Goal: Task Accomplishment & Management: Manage account settings

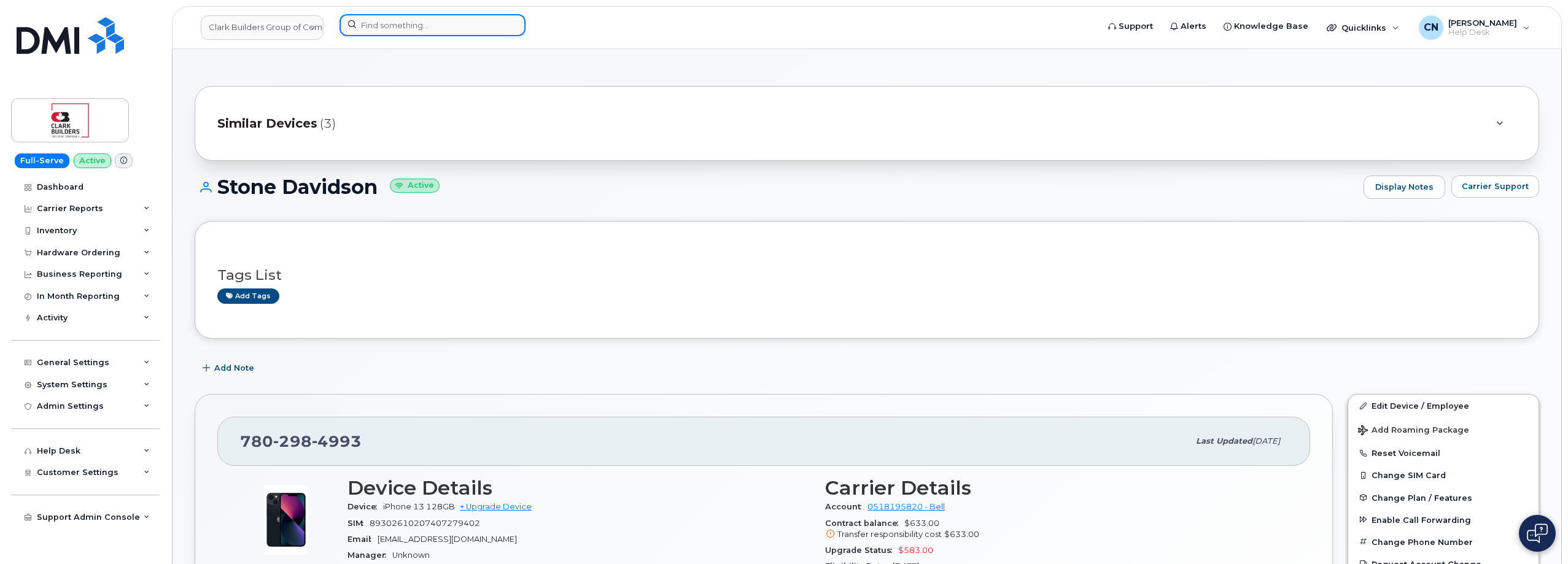
click at [393, 30] on input at bounding box center [433, 26] width 186 height 22
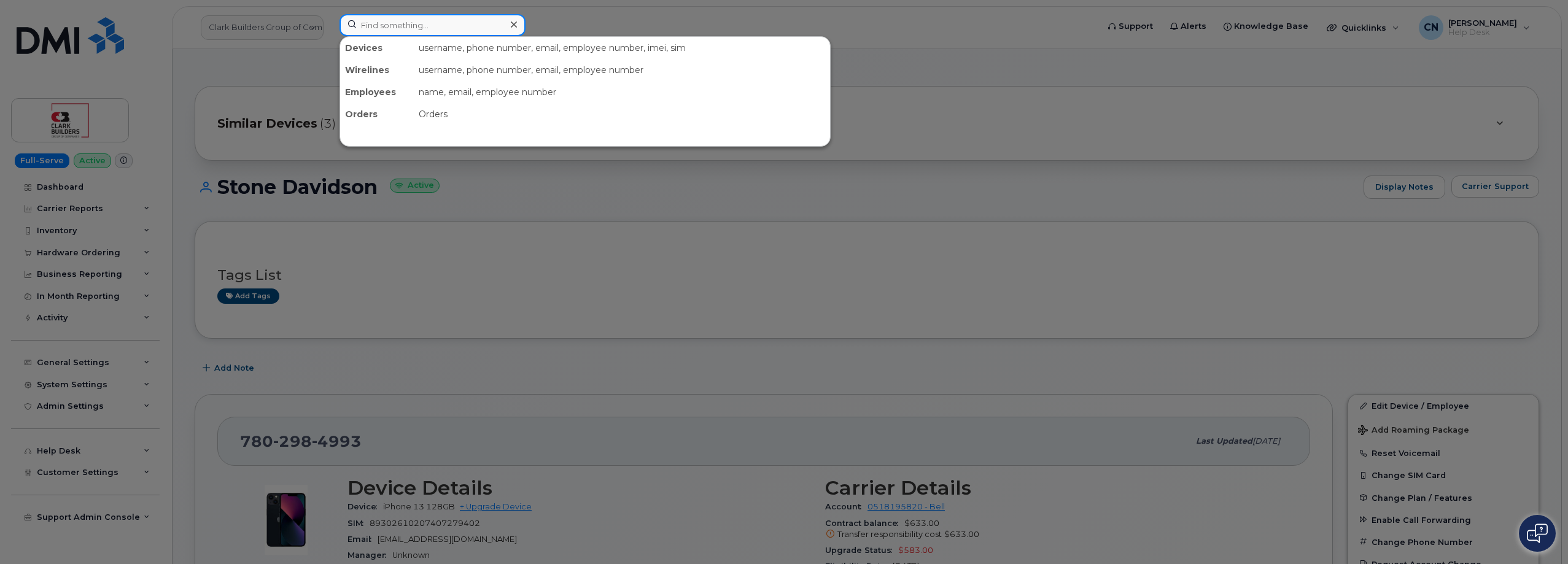
paste input "5873354759"
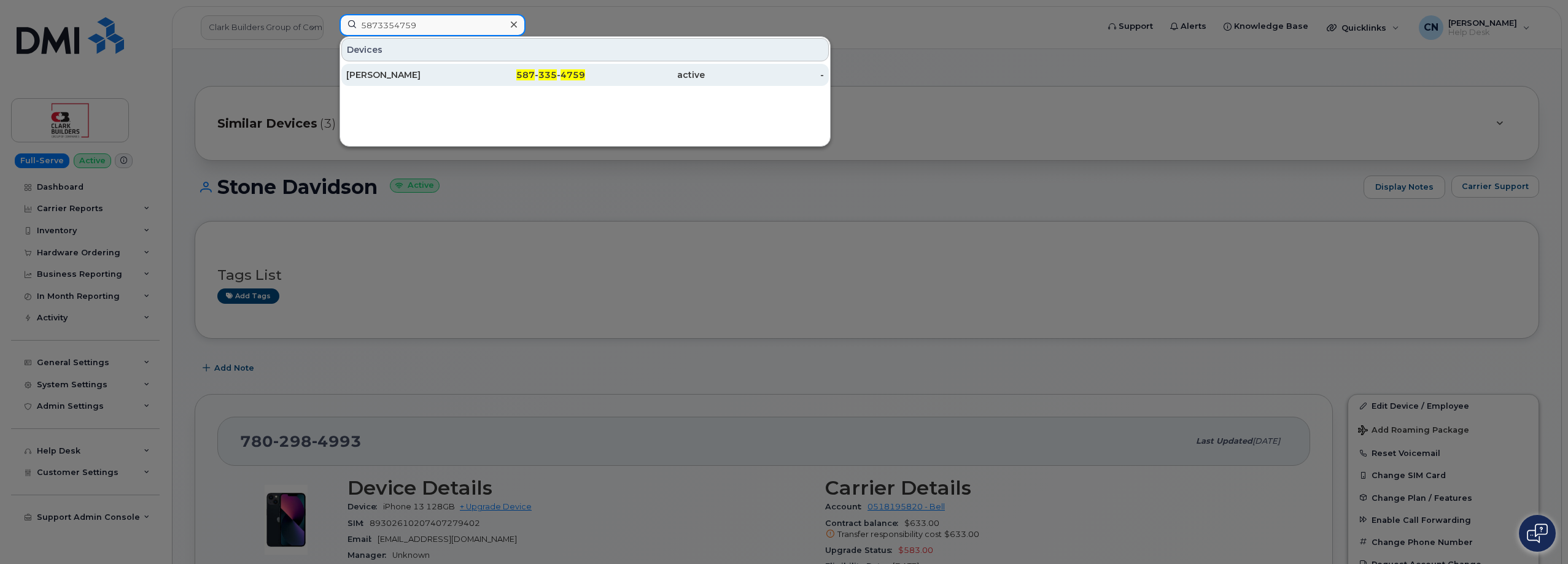
type input "5873354759"
click at [466, 67] on div "[PERSON_NAME]" at bounding box center [526, 75] width 120 height 22
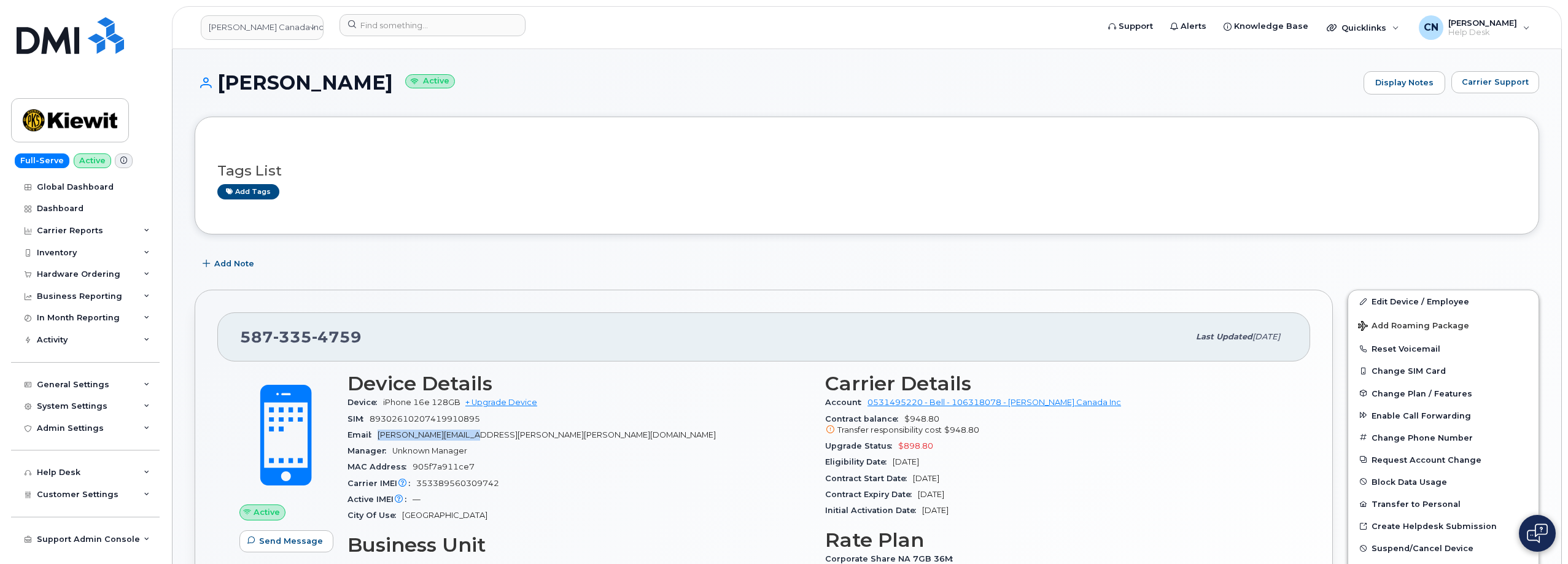
drag, startPoint x: 498, startPoint y: 434, endPoint x: 379, endPoint y: 431, distance: 119.0
click at [379, 431] on div "Email OWEN.MOORE@KIEWIT.COM" at bounding box center [579, 436] width 463 height 16
copy span "OWEN.MOORE@KIEWIT.COM"
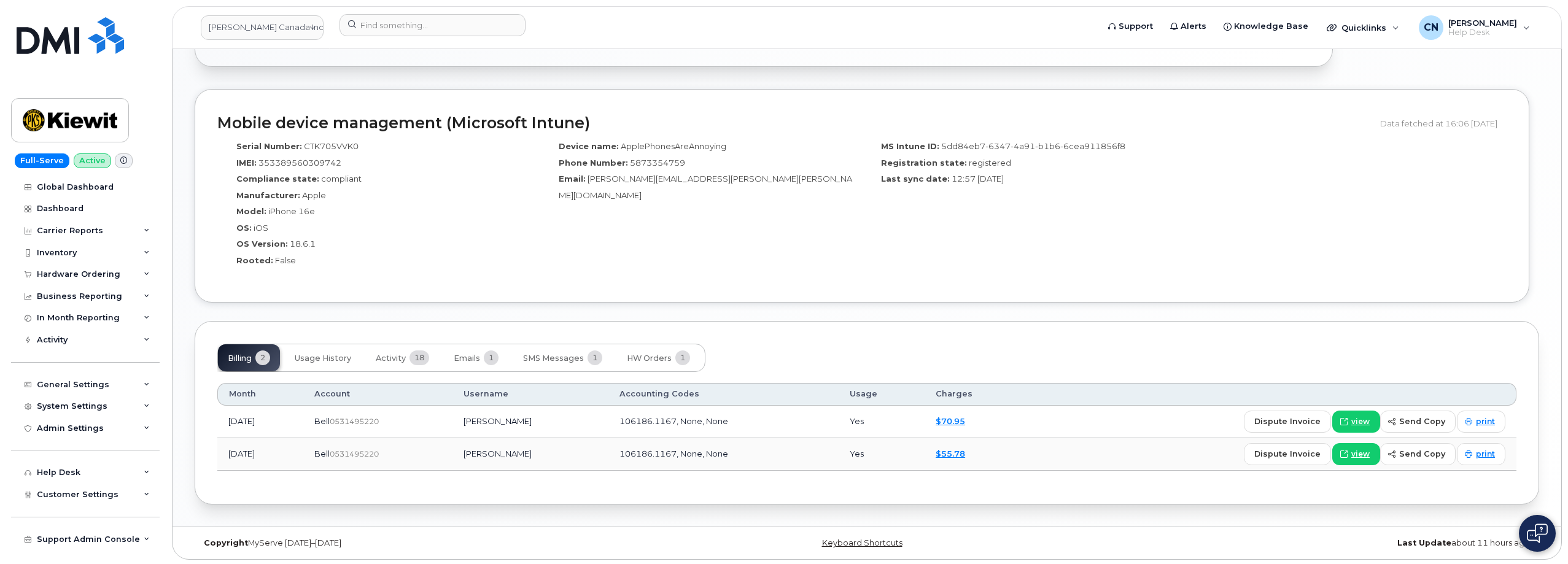
scroll to position [748, 0]
click at [542, 362] on button "SMS Messages 1" at bounding box center [563, 356] width 99 height 27
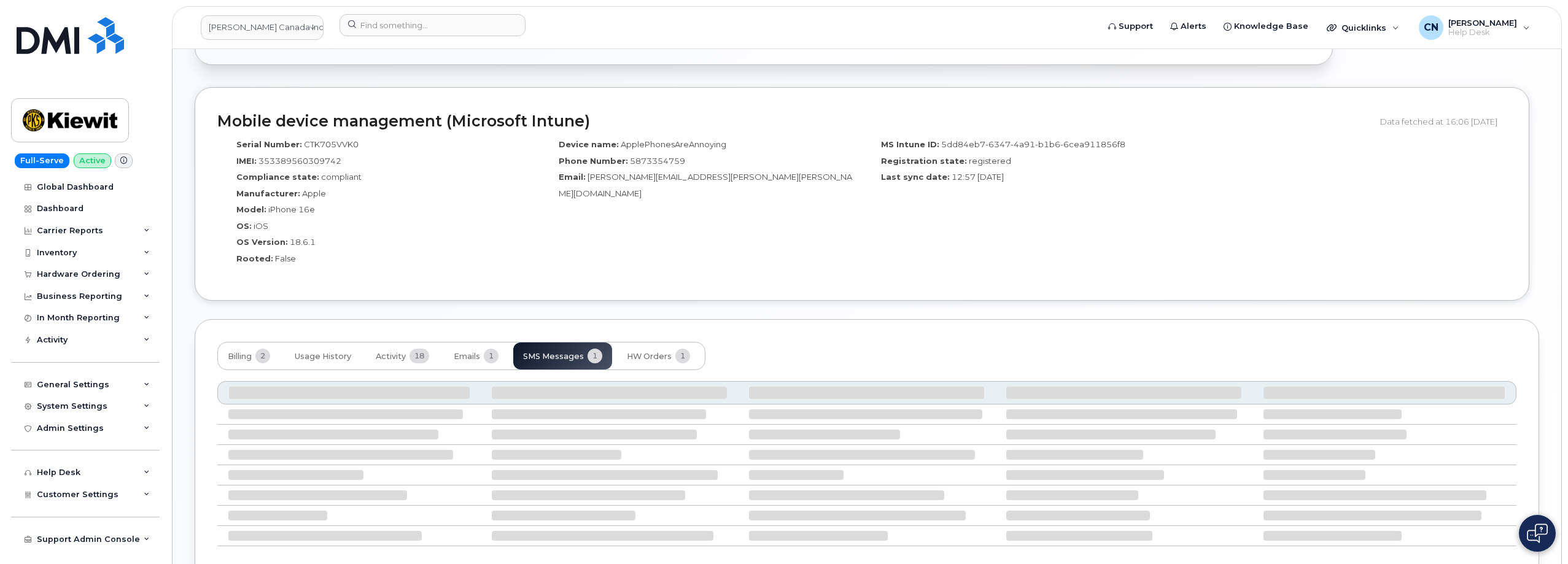
scroll to position [716, 0]
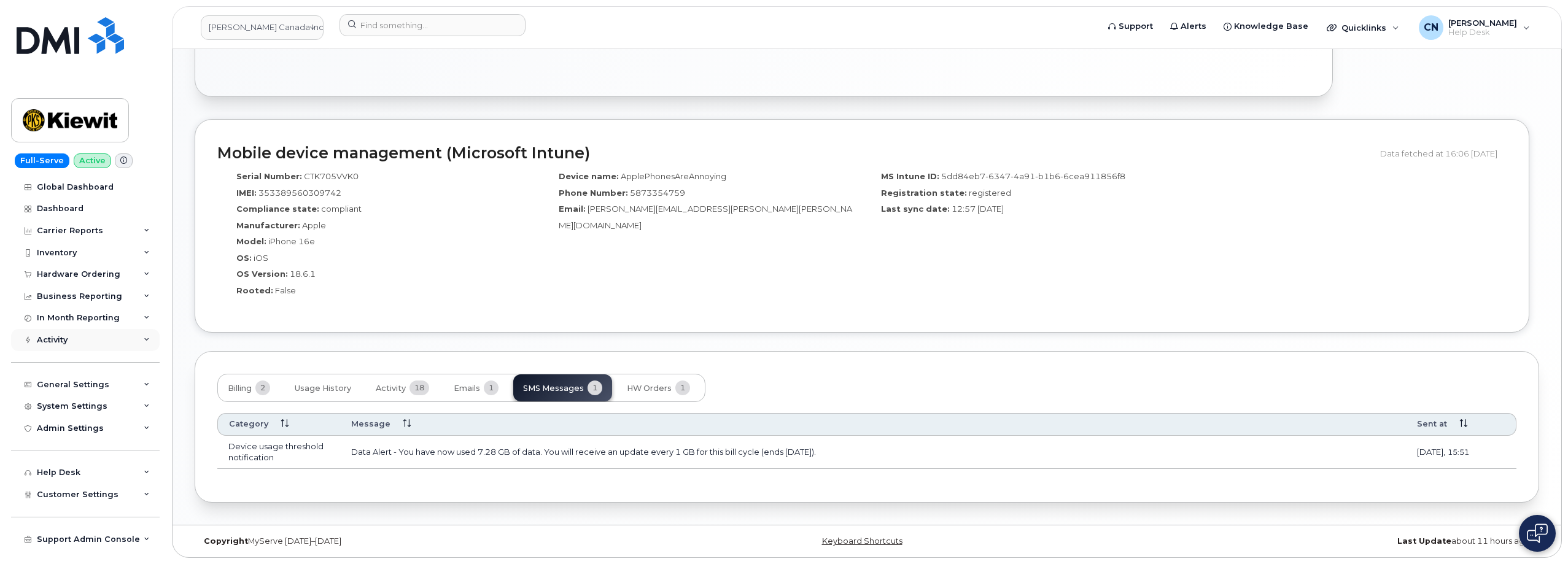
click at [71, 339] on div "Activity" at bounding box center [85, 340] width 148 height 22
click at [82, 341] on div "Activity" at bounding box center [85, 340] width 148 height 22
click at [75, 271] on div "Hardware Ordering" at bounding box center [79, 274] width 83 height 10
click at [64, 289] on div "Business Reporting" at bounding box center [85, 297] width 148 height 22
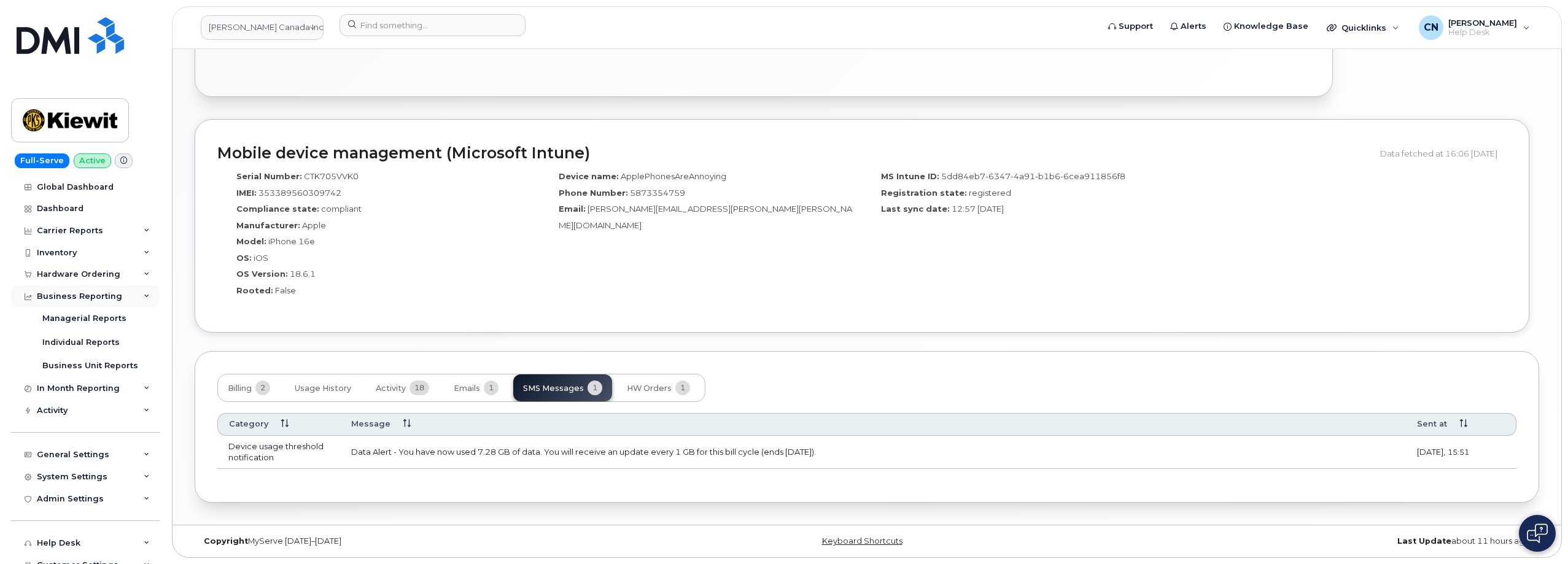
click at [64, 289] on div "Business Reporting" at bounding box center [85, 297] width 148 height 22
click at [71, 225] on div "Carrier Reports" at bounding box center [85, 231] width 148 height 22
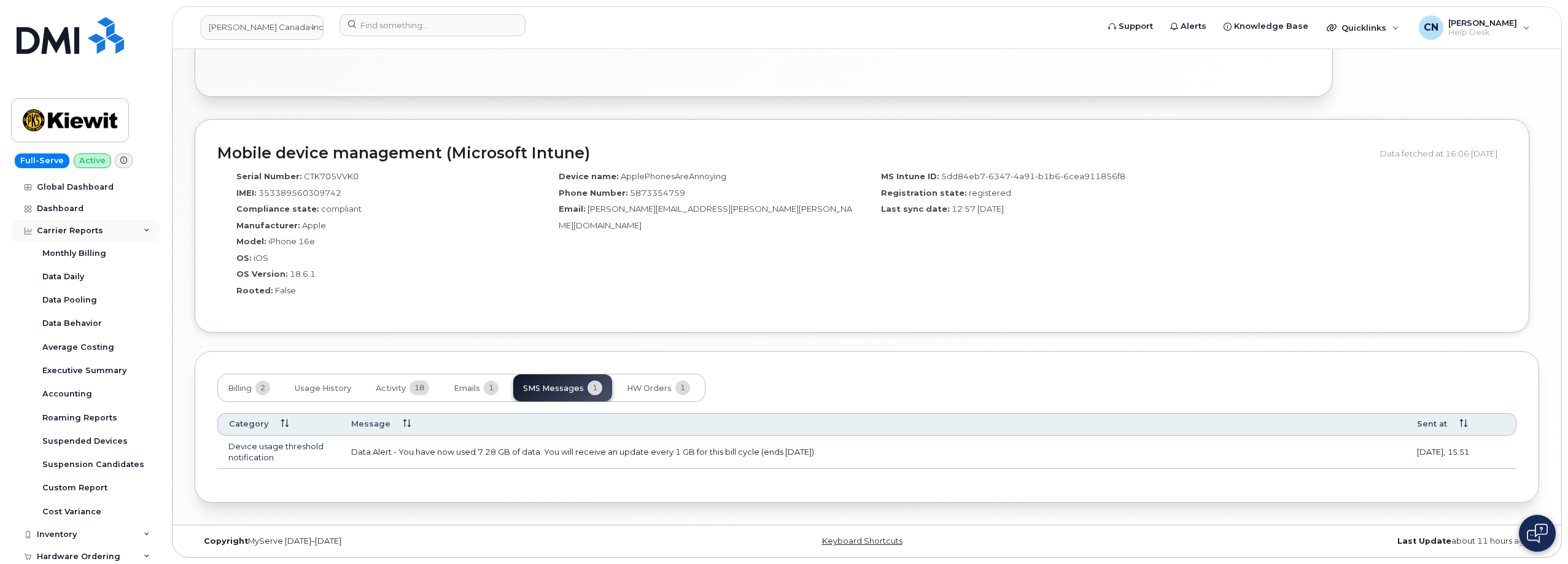
click at [71, 224] on div "Carrier Reports" at bounding box center [85, 231] width 148 height 22
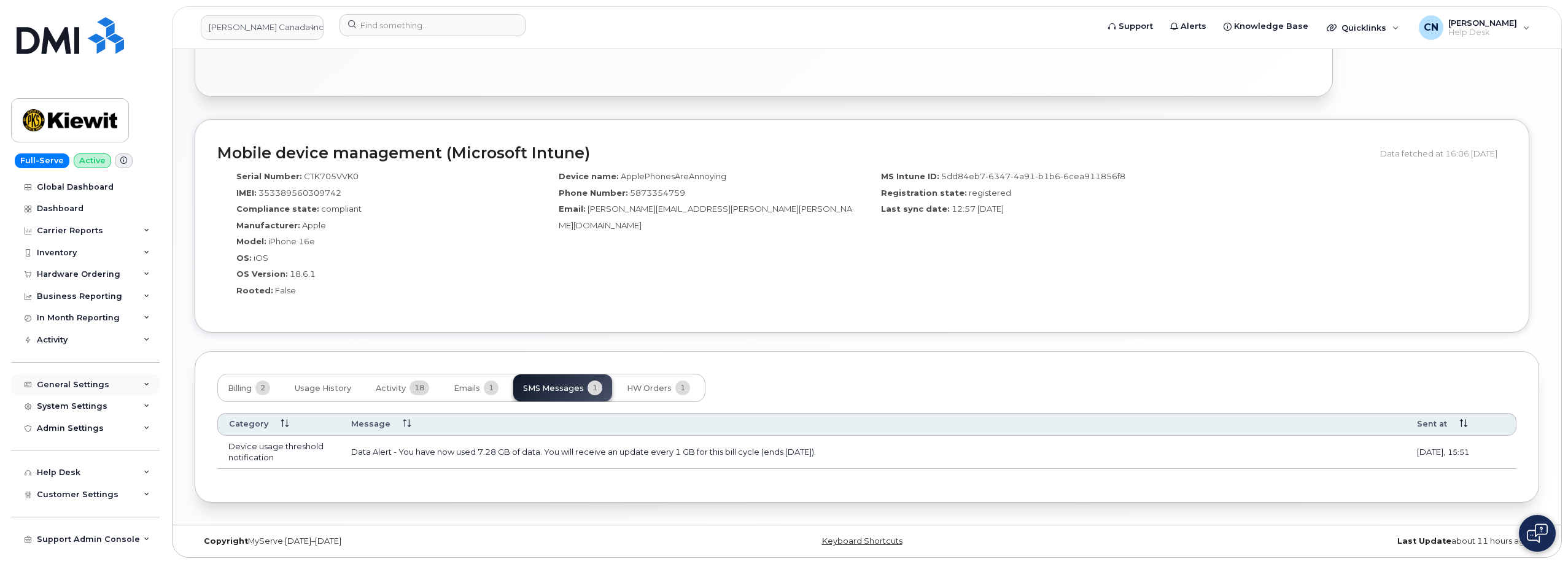
click at [70, 383] on div "General Settings" at bounding box center [73, 385] width 72 height 10
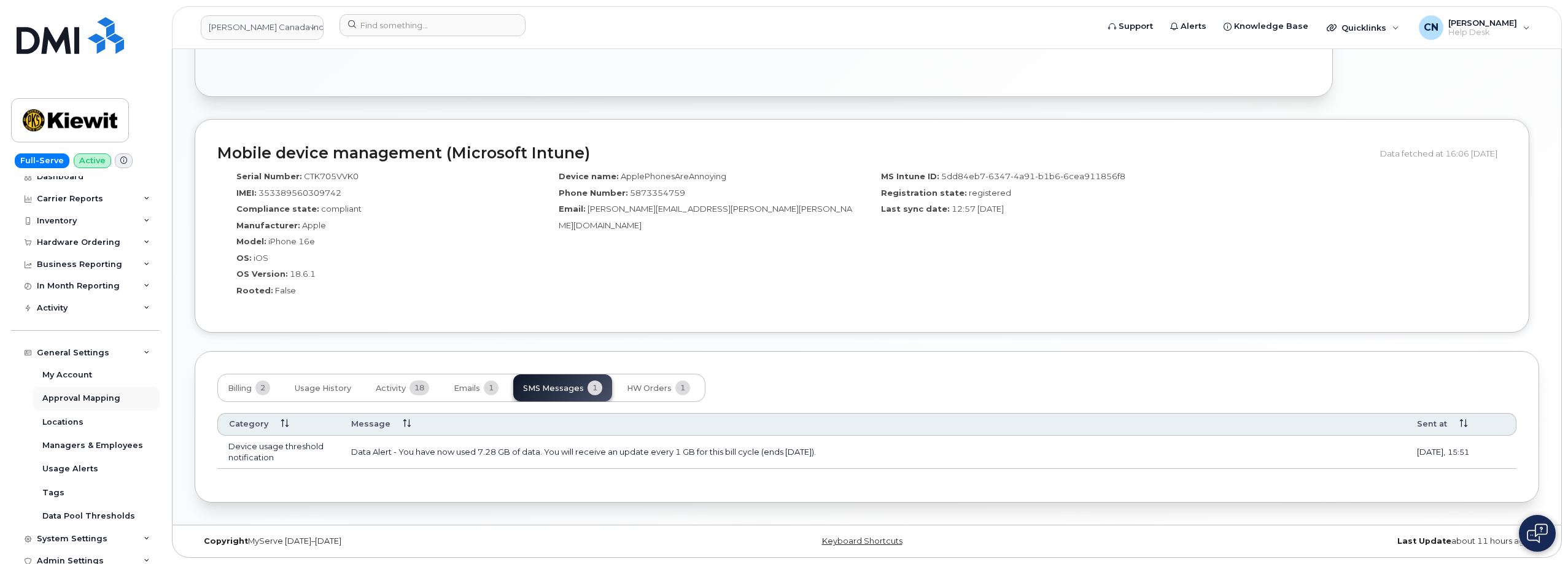
scroll to position [62, 0]
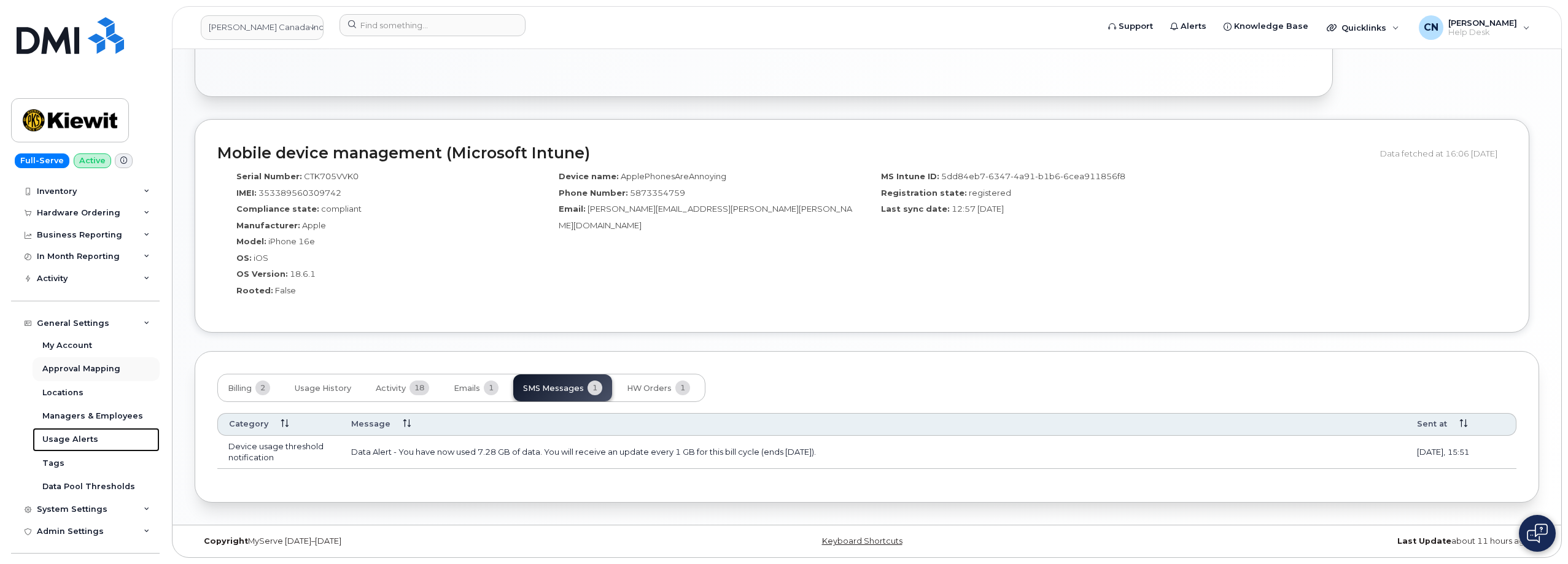
click at [68, 434] on div "Usage Alerts" at bounding box center [71, 440] width 56 height 11
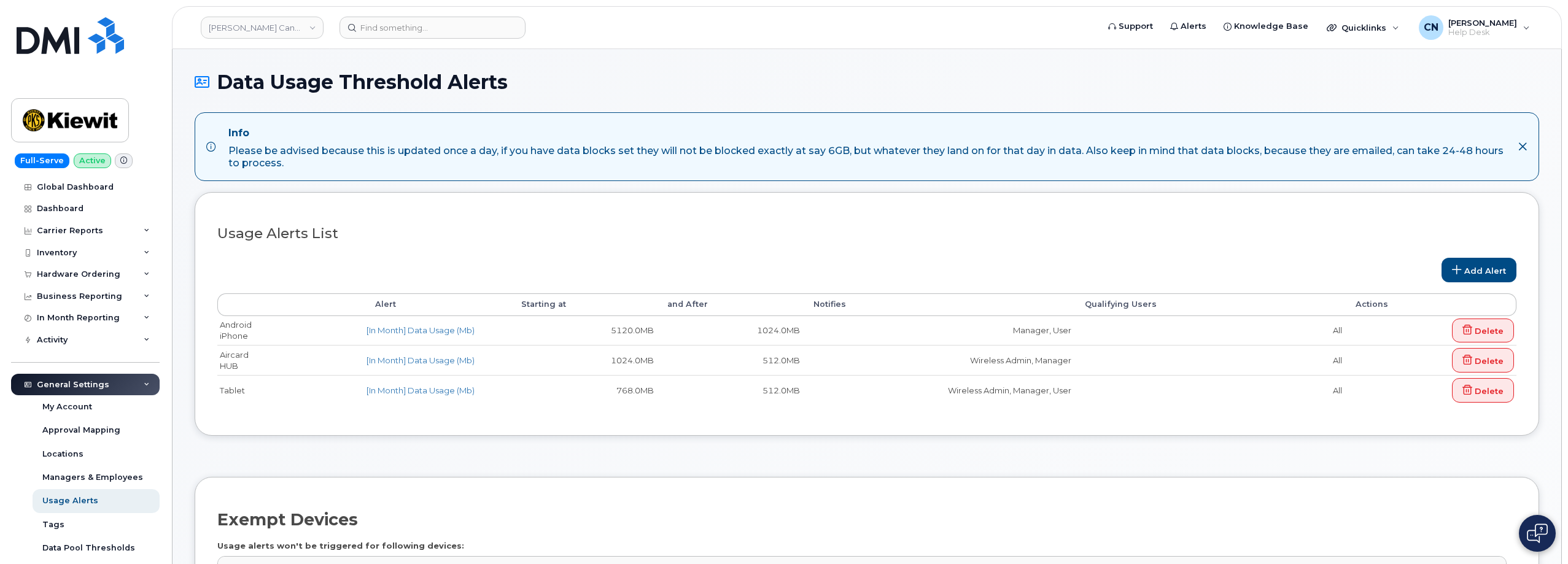
select select
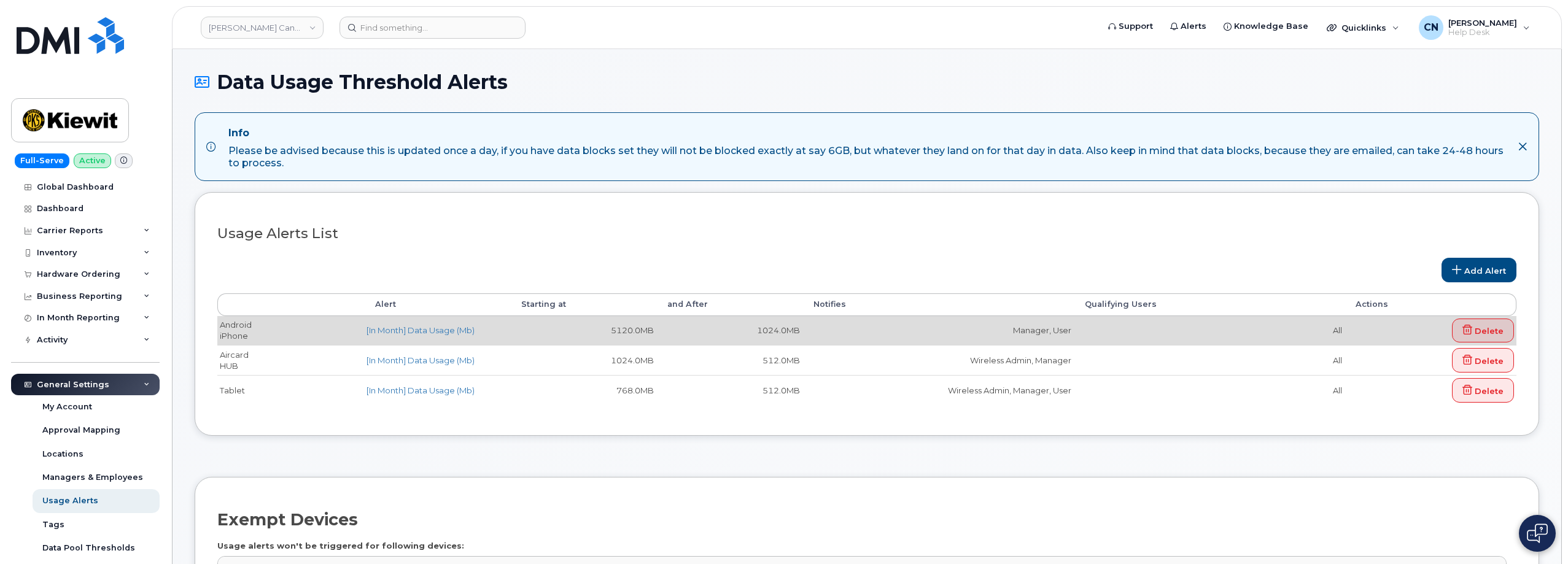
click at [231, 330] on td "Android iPhone" at bounding box center [290, 331] width 147 height 30
click at [396, 328] on link "[In Month] Data Usage (Mb)" at bounding box center [420, 331] width 108 height 10
